Goal: Task Accomplishment & Management: Complete application form

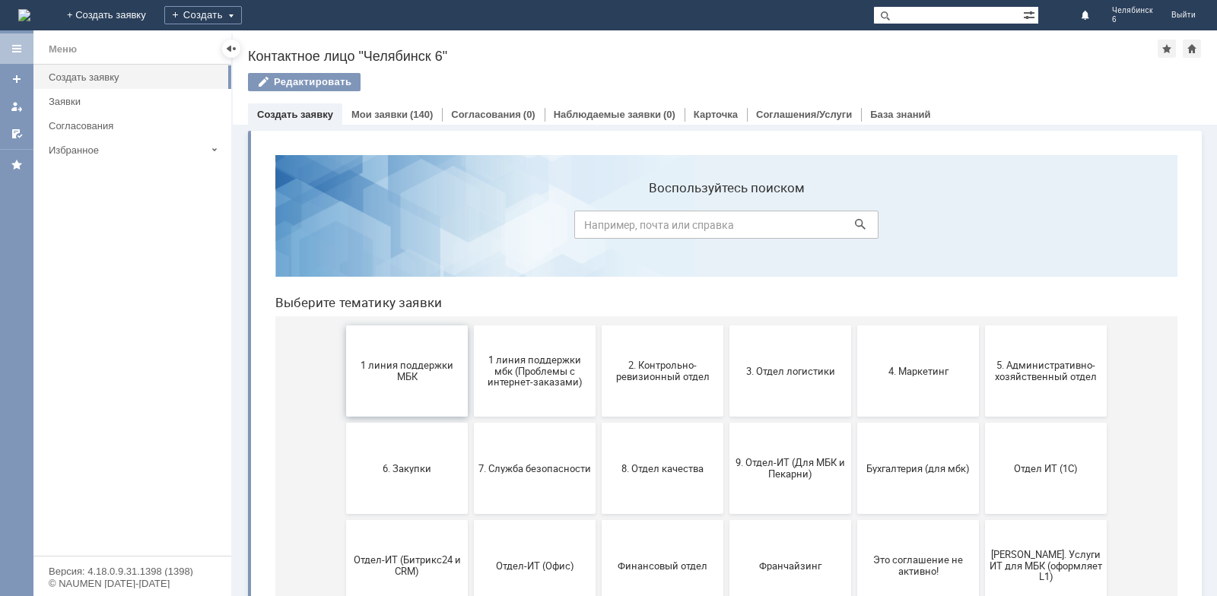
click at [425, 387] on button "1 линия поддержки МБК" at bounding box center [407, 371] width 122 height 91
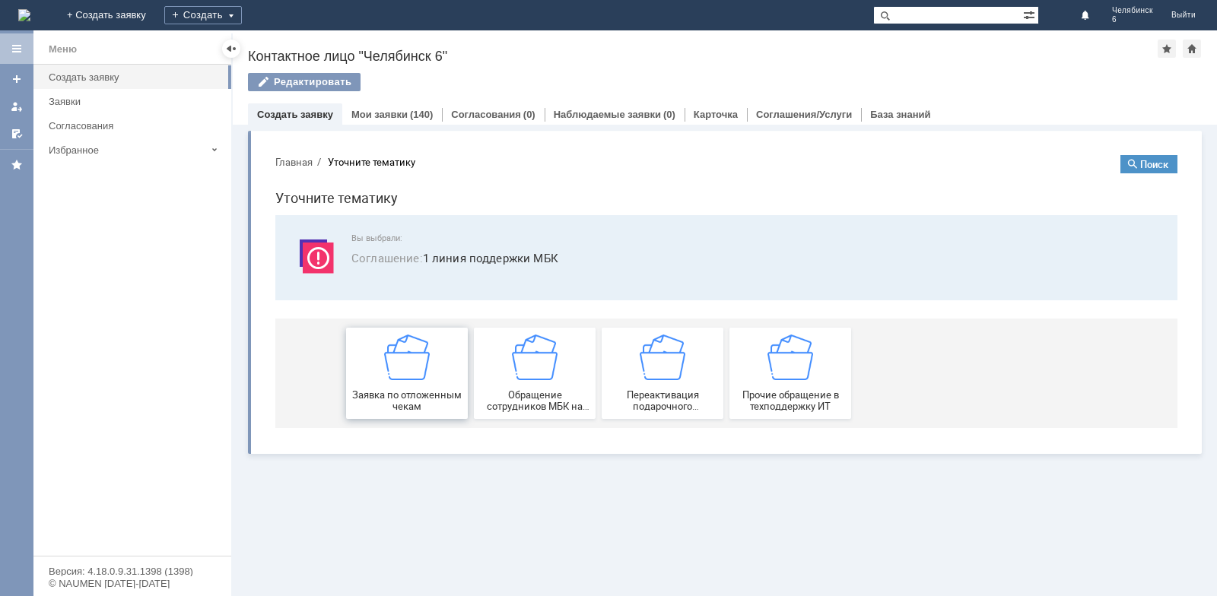
click at [449, 396] on span "Заявка по отложенным чекам" at bounding box center [407, 400] width 113 height 23
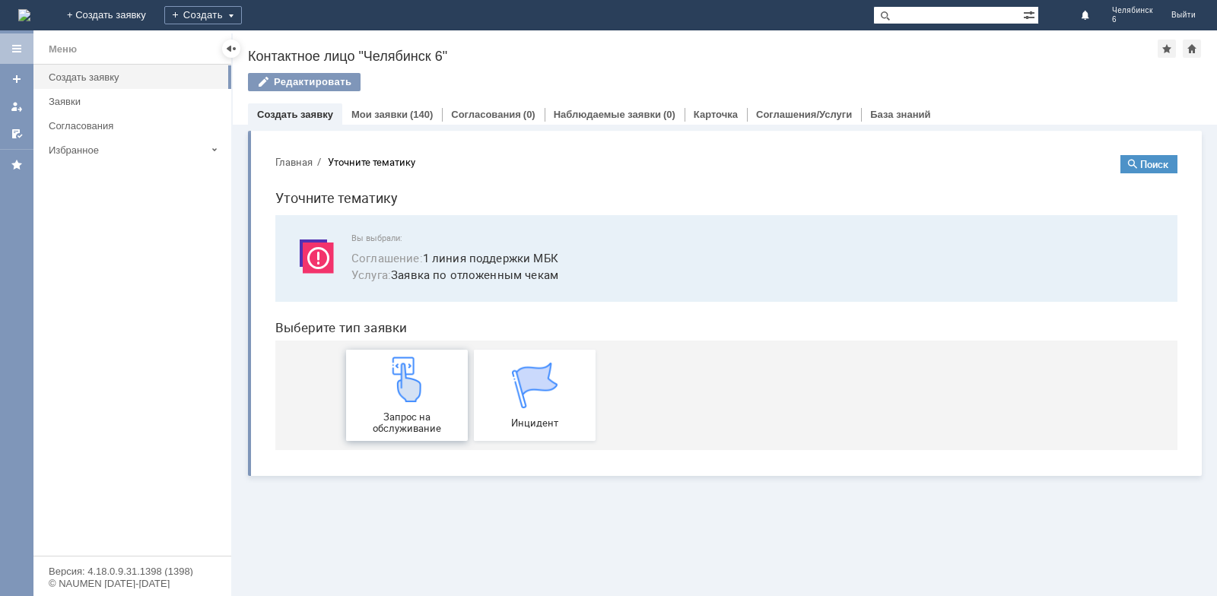
click at [449, 396] on div "Запрос на обслуживание" at bounding box center [407, 396] width 113 height 78
click at [406, 409] on div "Запрос на обслуживание" at bounding box center [407, 396] width 113 height 78
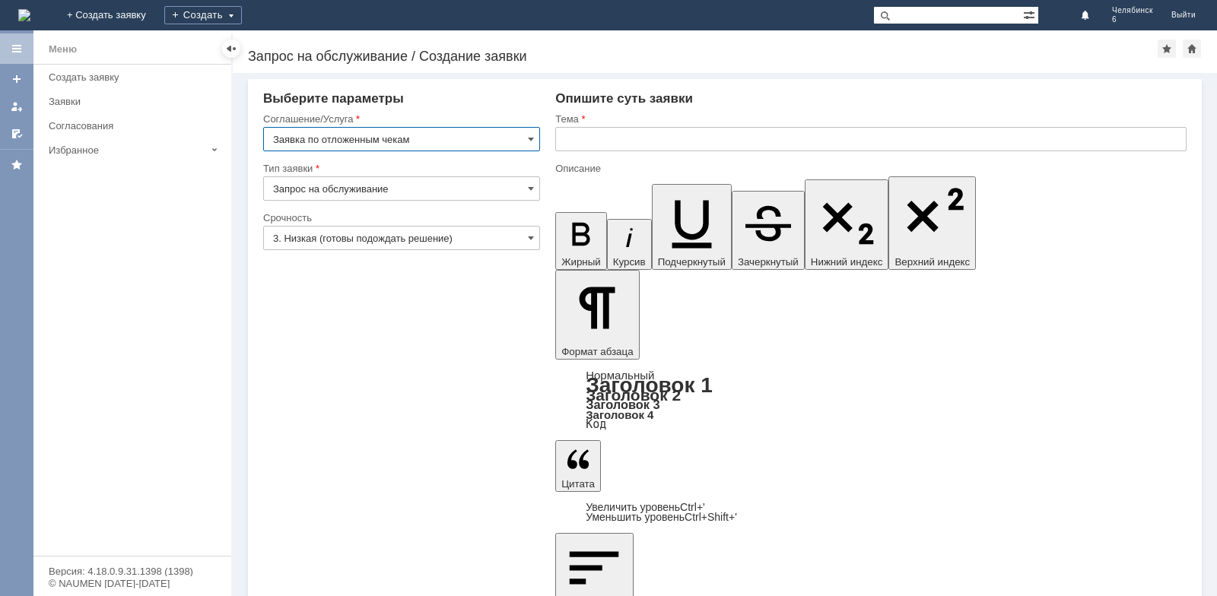
click at [579, 137] on input "text" at bounding box center [870, 139] width 631 height 24
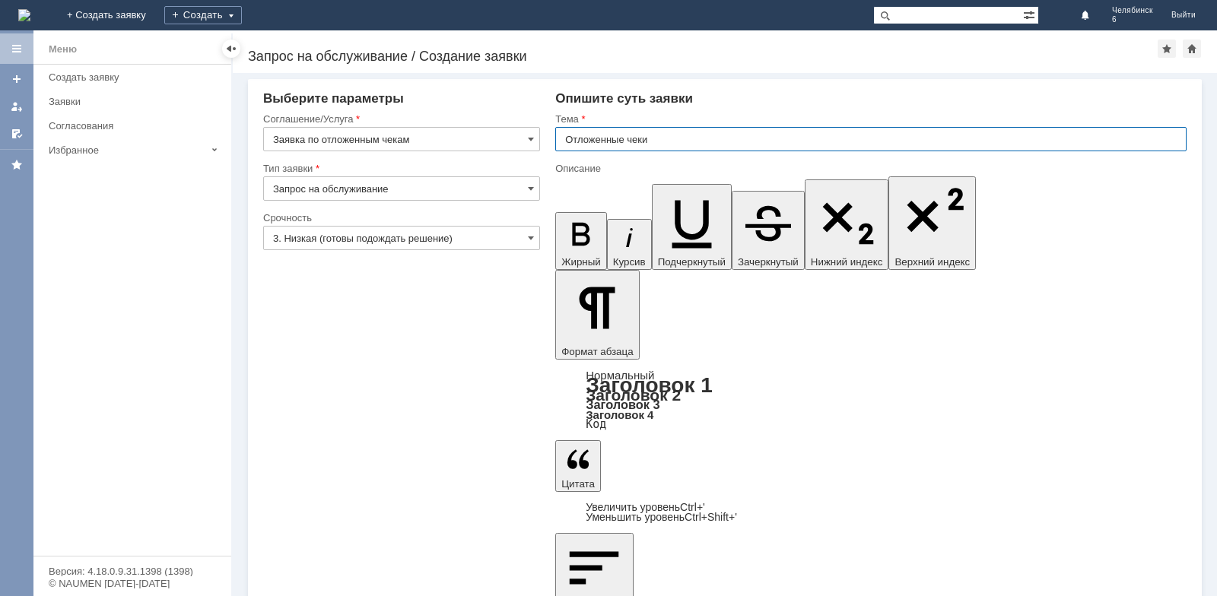
type input "Отложенные чеки"
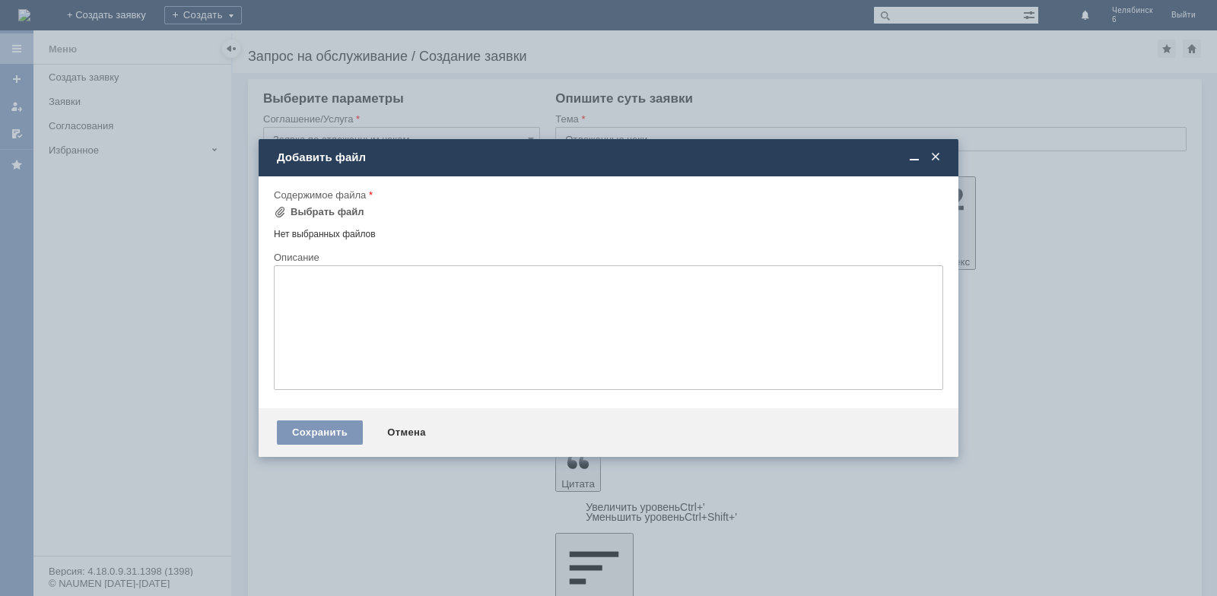
click at [347, 201] on div "Содержимое файла" at bounding box center [608, 196] width 669 height 14
click at [346, 214] on div "Выбрать файл" at bounding box center [328, 212] width 74 height 12
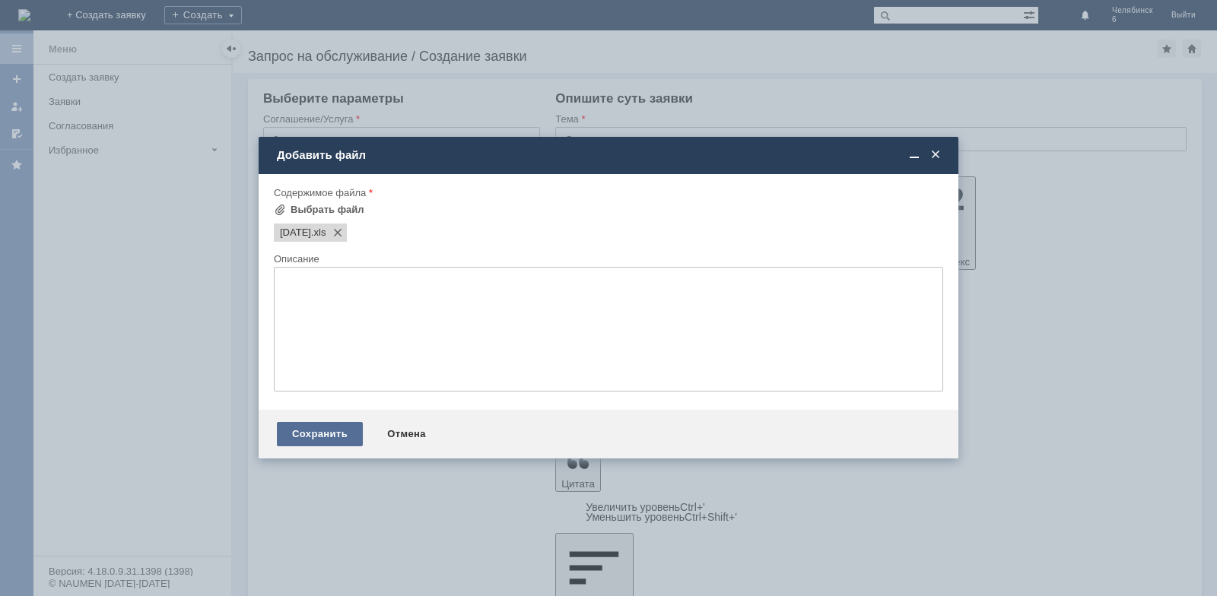
click at [335, 440] on div "Сохранить" at bounding box center [320, 434] width 86 height 24
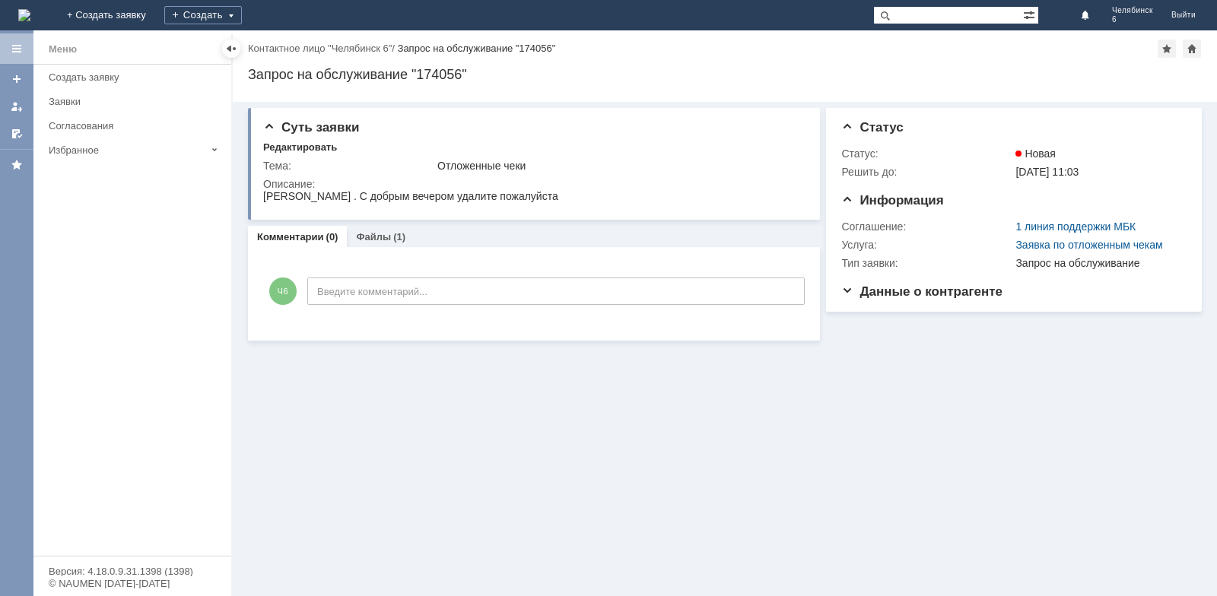
click at [198, 100] on div "Заявки" at bounding box center [135, 101] width 173 height 11
